Goal: Task Accomplishment & Management: Manage account settings

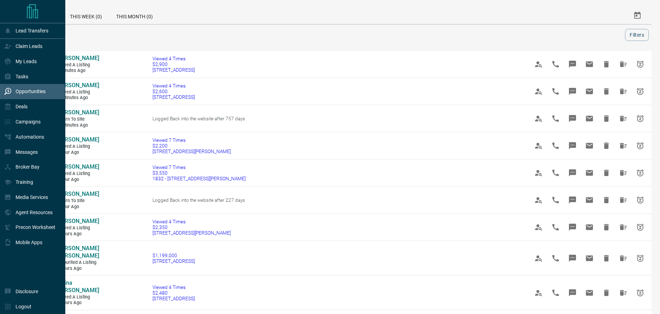
click at [28, 95] on div "Opportunities" at bounding box center [24, 92] width 41 height 12
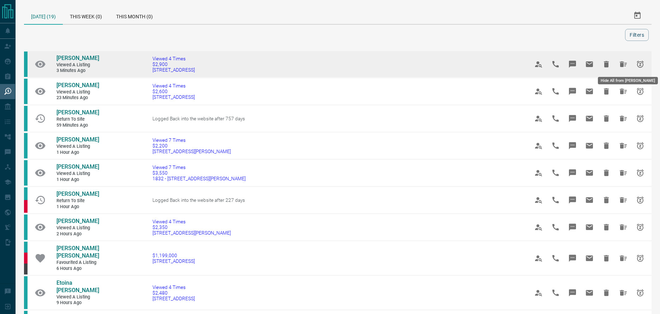
click at [621, 63] on icon "Hide All from Aisha Aliyu" at bounding box center [622, 64] width 7 height 6
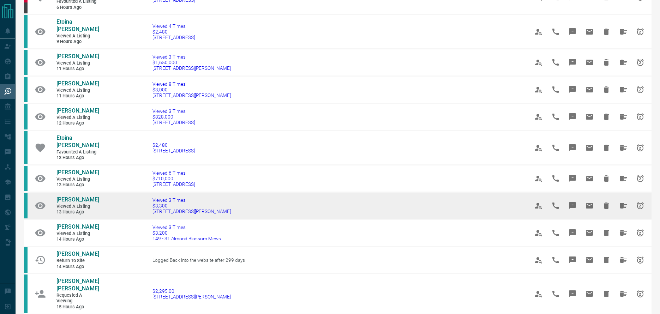
scroll to position [327, 0]
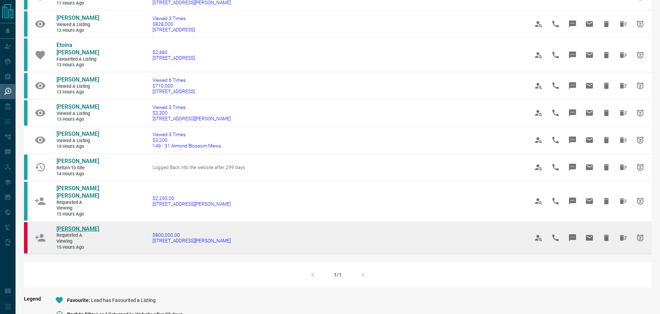
click at [72, 225] on span "[PERSON_NAME]" at bounding box center [77, 228] width 43 height 7
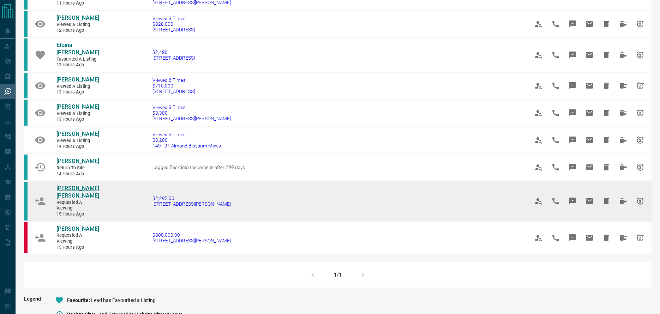
click at [69, 185] on span "[PERSON_NAME] [PERSON_NAME]" at bounding box center [77, 192] width 43 height 14
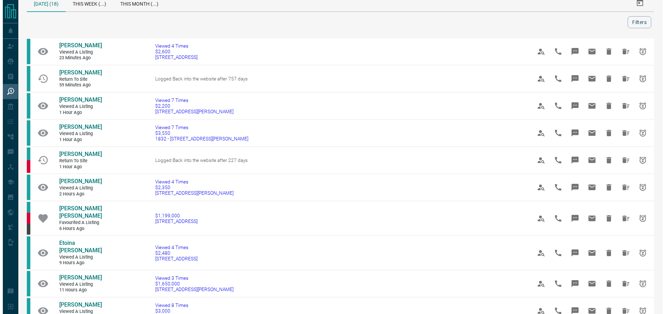
scroll to position [0, 0]
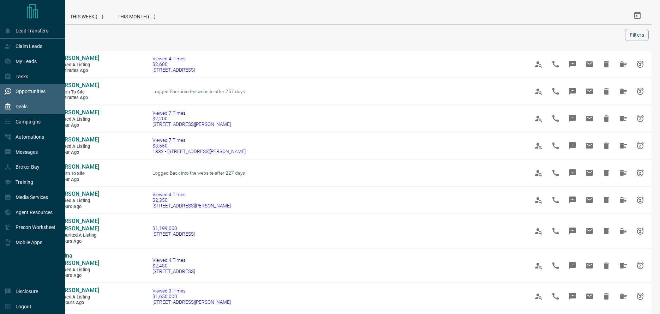
click at [20, 110] on div "Deals" at bounding box center [15, 107] width 23 height 12
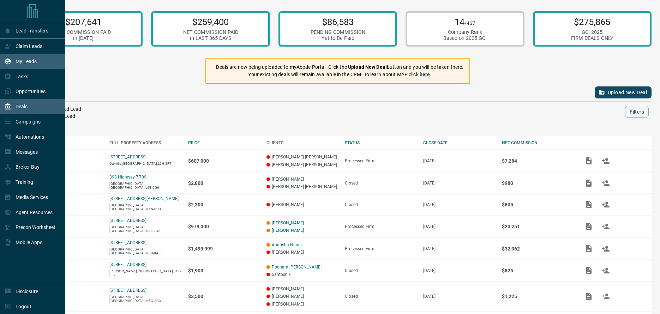
click at [31, 60] on p "My Leads" at bounding box center [26, 62] width 21 height 6
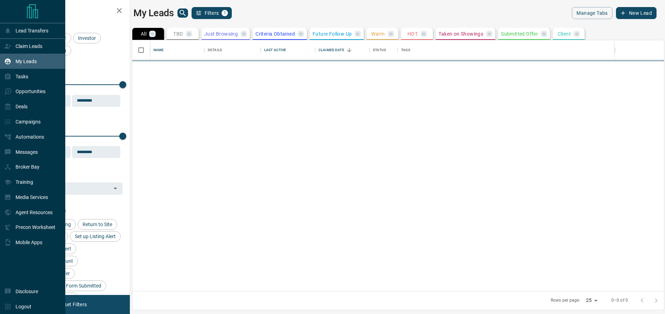
scroll to position [246, 526]
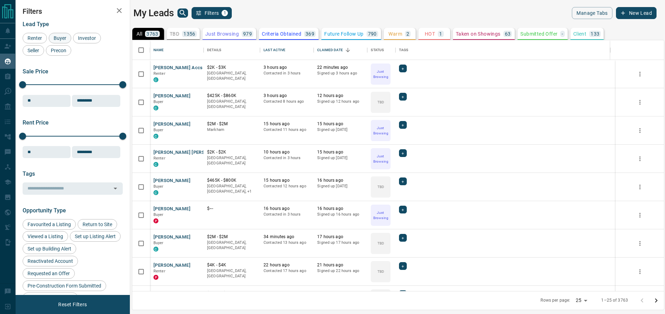
click at [66, 37] on span "Buyer" at bounding box center [60, 38] width 18 height 6
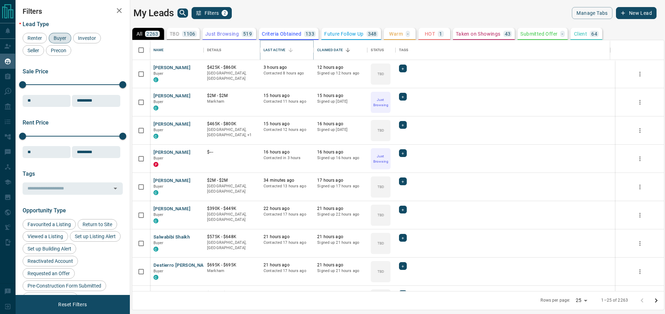
click at [286, 50] on button "Sort" at bounding box center [291, 50] width 10 height 10
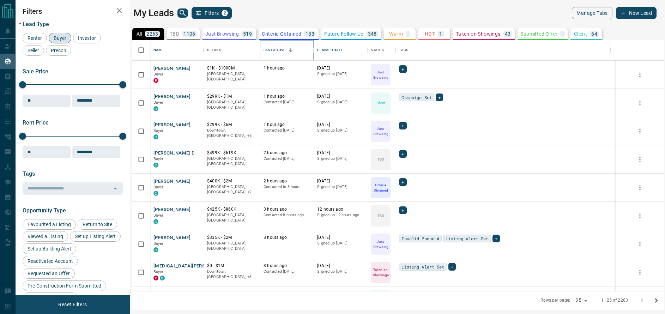
scroll to position [130, 0]
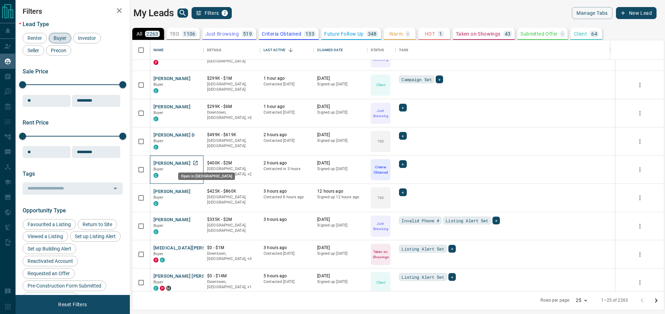
click at [195, 163] on icon "Open in New Tab" at bounding box center [196, 163] width 6 height 6
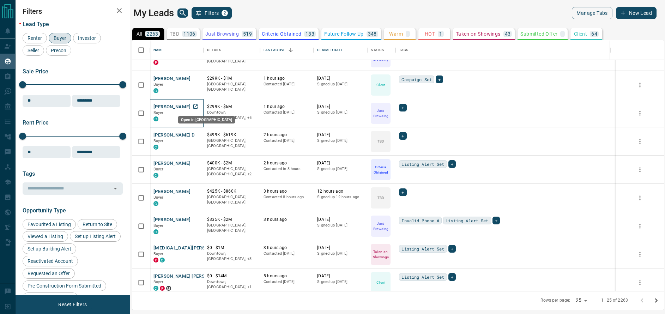
click at [195, 107] on icon "Open in New Tab" at bounding box center [196, 107] width 6 height 6
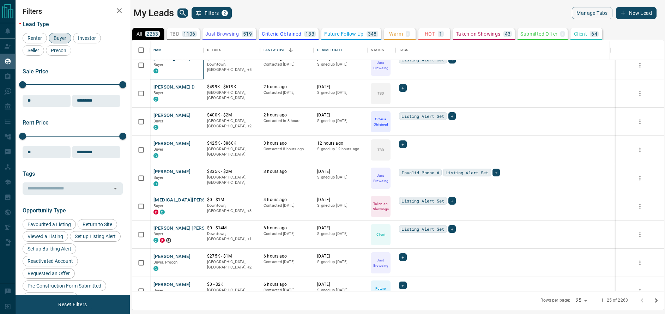
scroll to position [224, 0]
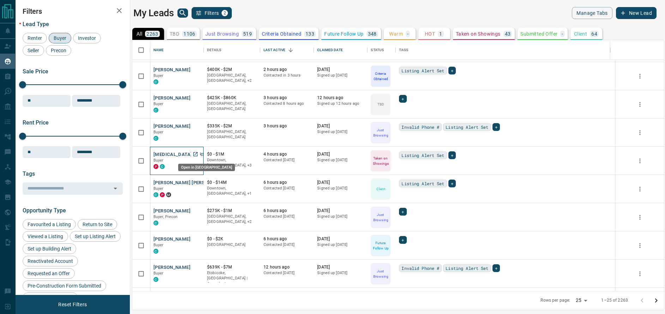
click at [198, 154] on icon "Open in New Tab" at bounding box center [195, 154] width 4 height 4
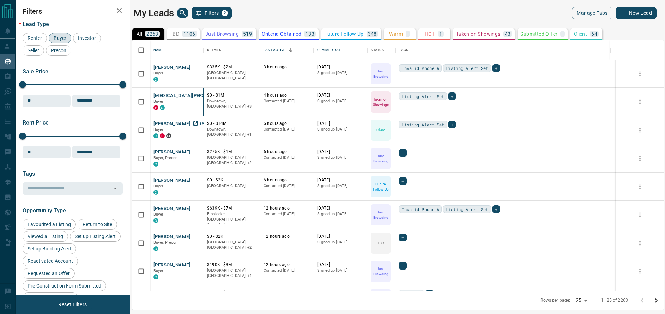
scroll to position [312, 0]
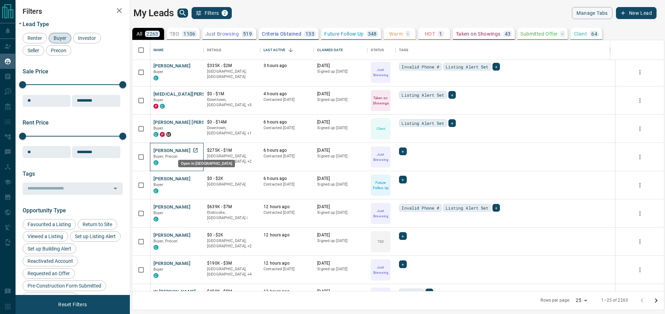
click at [195, 149] on icon "Open in New Tab" at bounding box center [196, 150] width 6 height 6
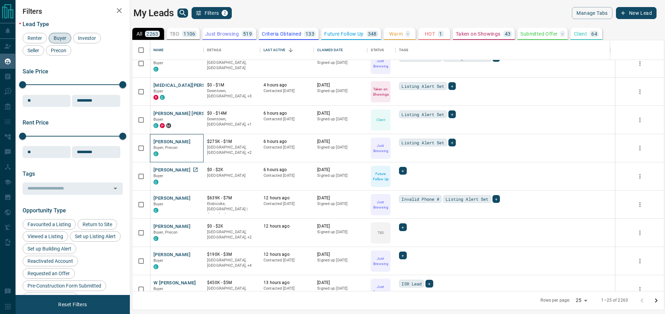
scroll to position [384, 0]
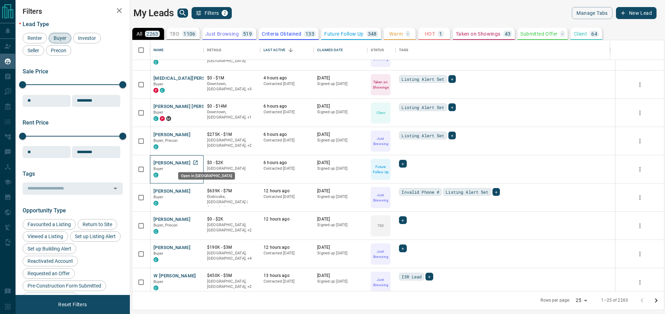
click at [195, 164] on icon "Open in New Tab" at bounding box center [196, 163] width 6 height 6
